Goal: Task Accomplishment & Management: Use online tool/utility

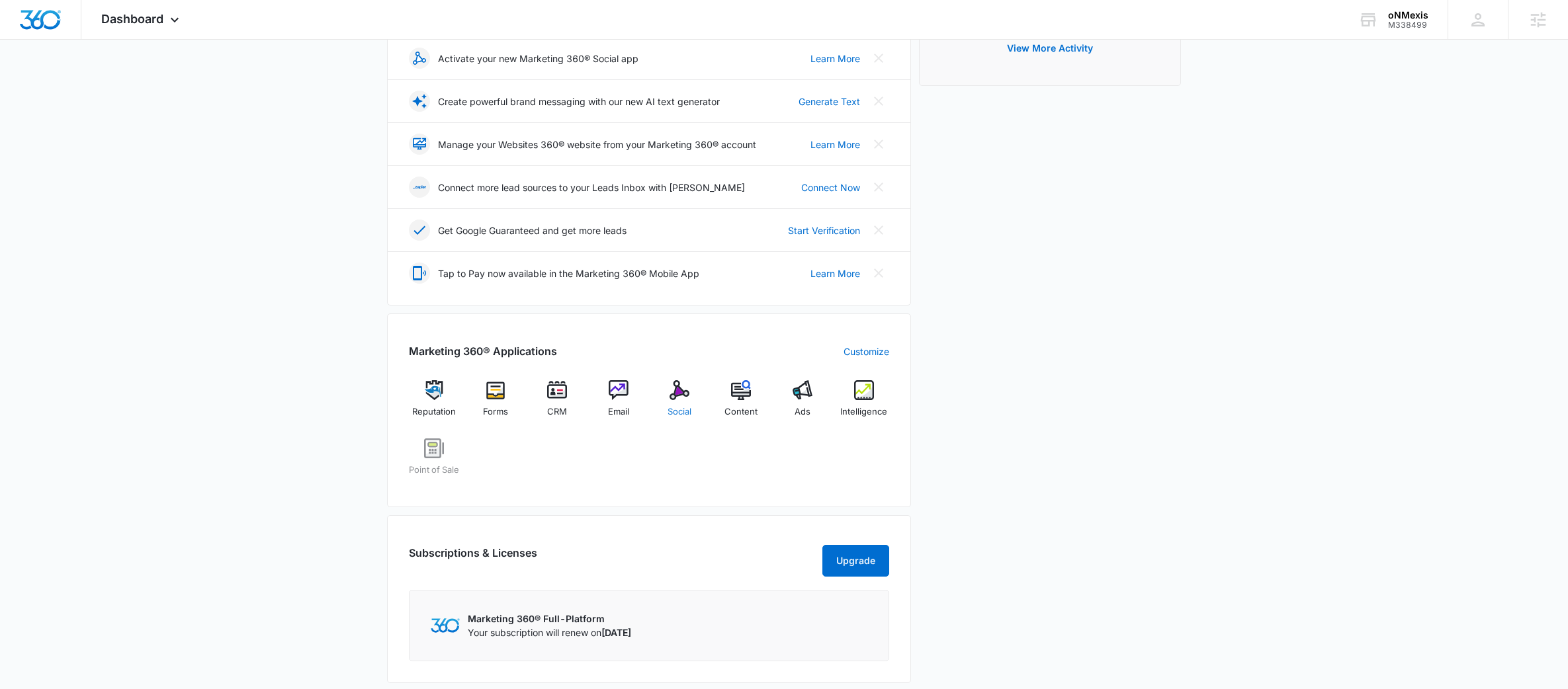
scroll to position [246, 0]
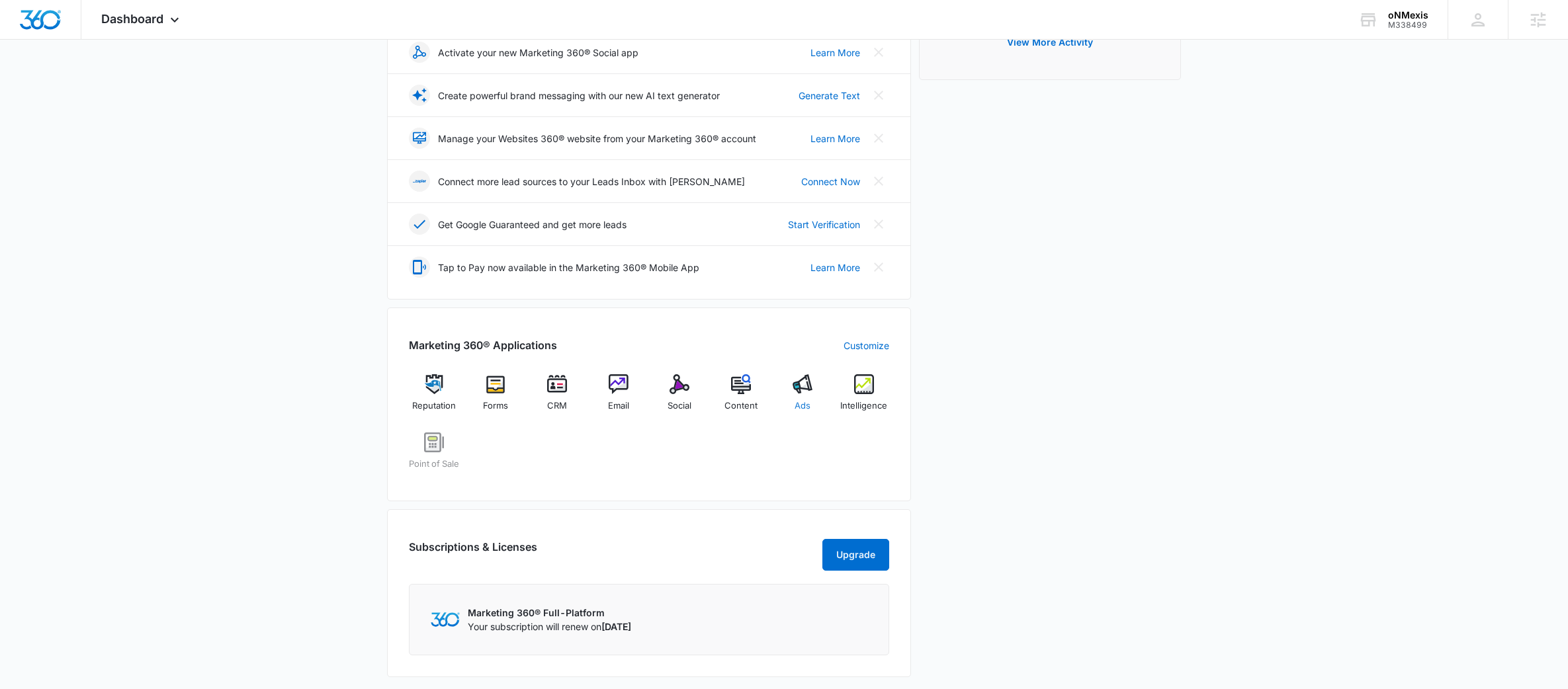
drag, startPoint x: 774, startPoint y: 387, endPoint x: 787, endPoint y: 387, distance: 13.0
click at [775, 387] on div "Reputation Forms CRM Email Social Content Ads Intelligence Point of Sale" at bounding box center [649, 427] width 481 height 105
click at [792, 387] on img at bounding box center [802, 384] width 20 height 20
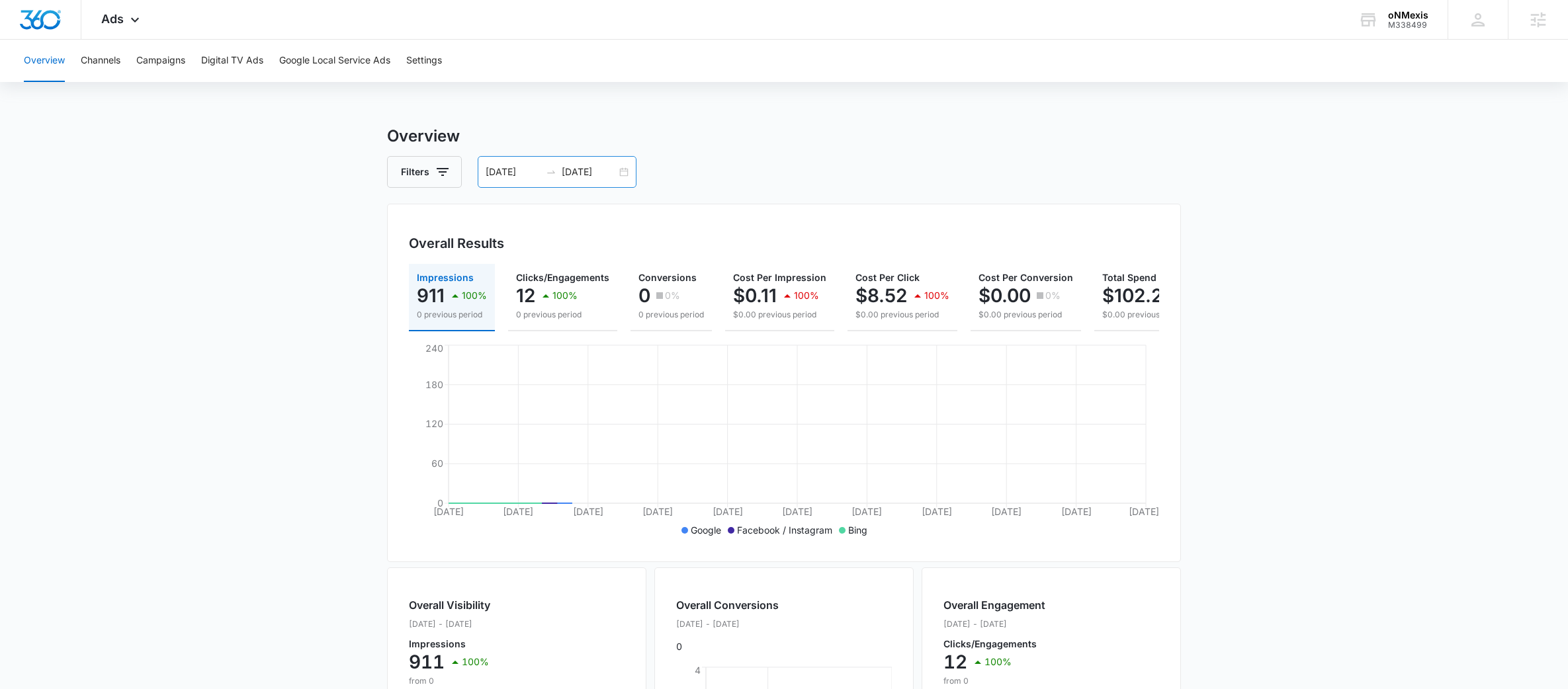
click at [545, 164] on div "[DATE] [DATE]" at bounding box center [557, 172] width 159 height 32
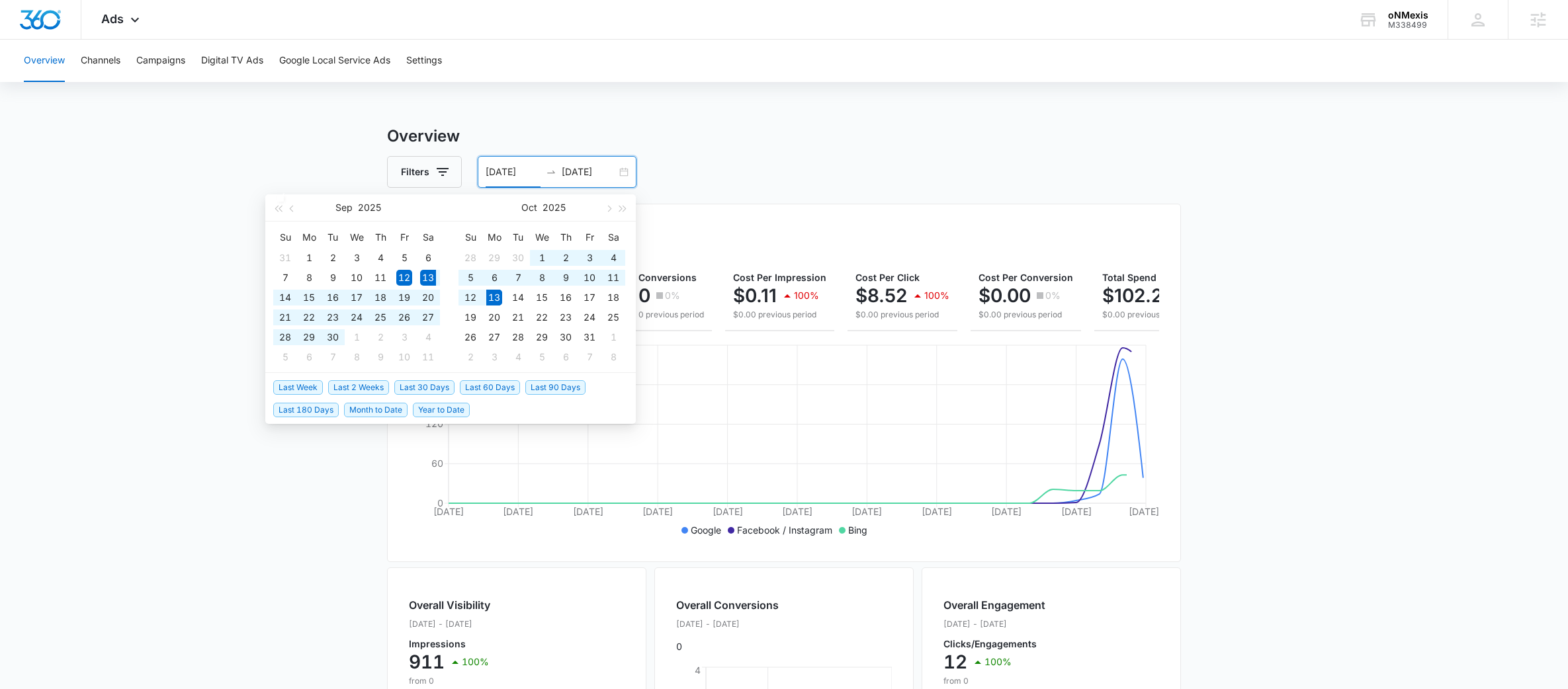
click at [422, 384] on span "Last 30 Days" at bounding box center [425, 387] width 60 height 14
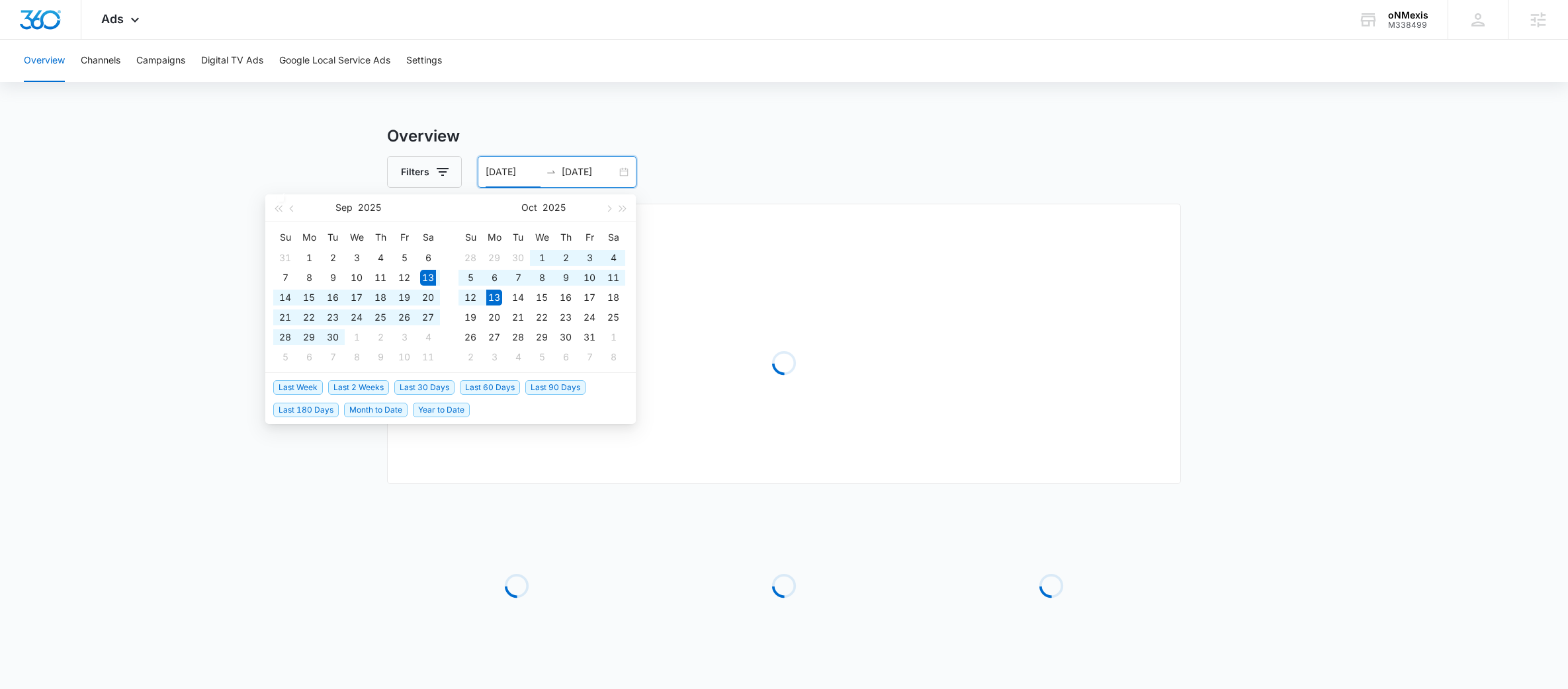
type input "[DATE]"
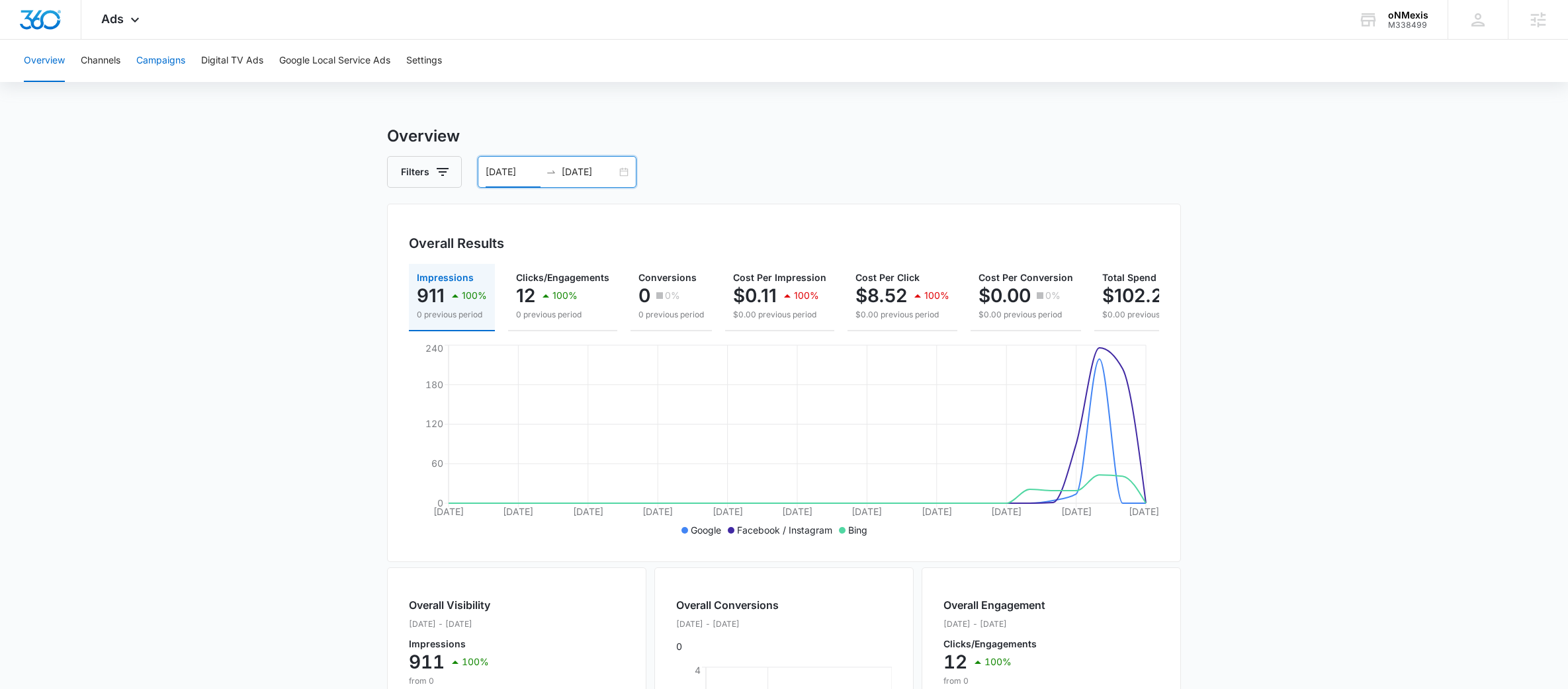
click at [160, 51] on button "Campaigns" at bounding box center [160, 61] width 49 height 43
